Goal: Navigation & Orientation: Find specific page/section

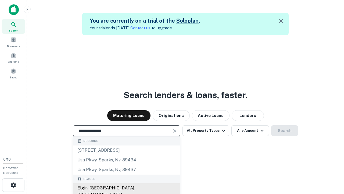
click at [126, 188] on div "Elgin, [GEOGRAPHIC_DATA], [GEOGRAPHIC_DATA]" at bounding box center [126, 191] width 107 height 16
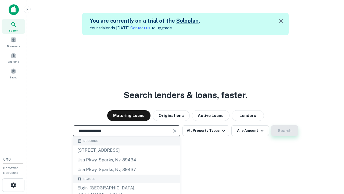
type input "**********"
click at [285, 130] on button "Search" at bounding box center [284, 130] width 27 height 11
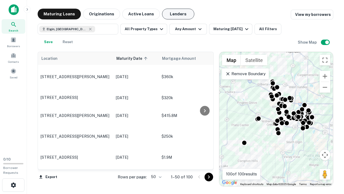
click at [178, 14] on button "Lenders" at bounding box center [178, 14] width 32 height 11
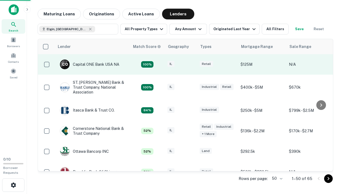
click at [191, 64] on div "IL" at bounding box center [180, 64] width 27 height 7
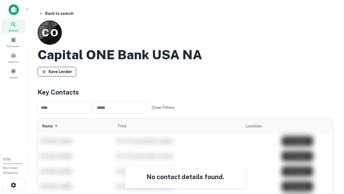
click at [57, 71] on button "Save Lender" at bounding box center [57, 72] width 39 height 10
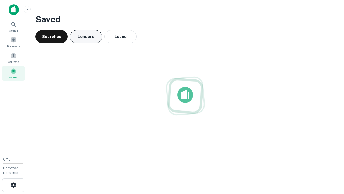
click at [86, 37] on button "Lenders" at bounding box center [86, 36] width 32 height 13
